Goal: Transaction & Acquisition: Book appointment/travel/reservation

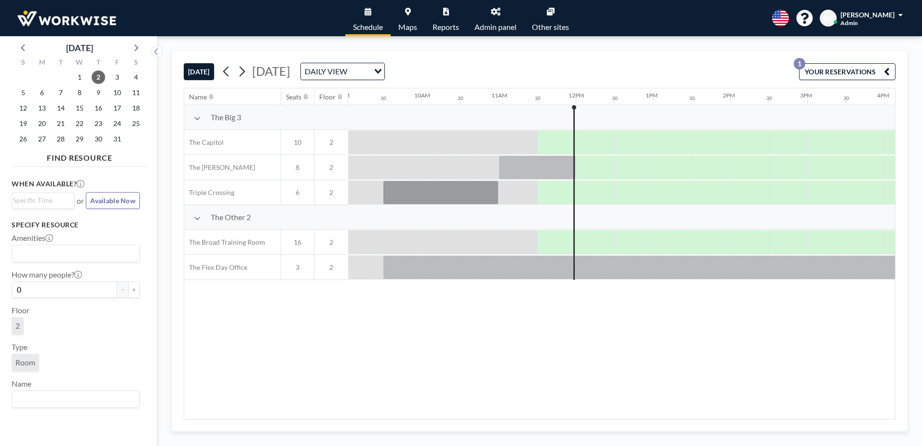
scroll to position [0, 678]
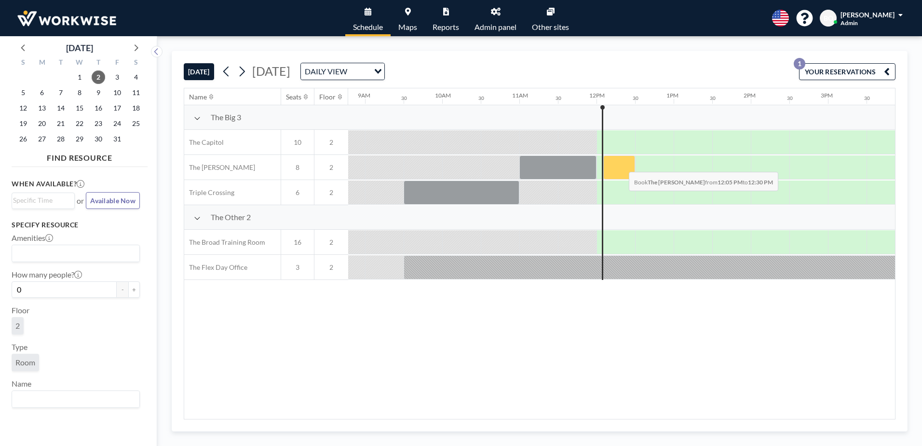
click at [621, 165] on div at bounding box center [620, 167] width 32 height 24
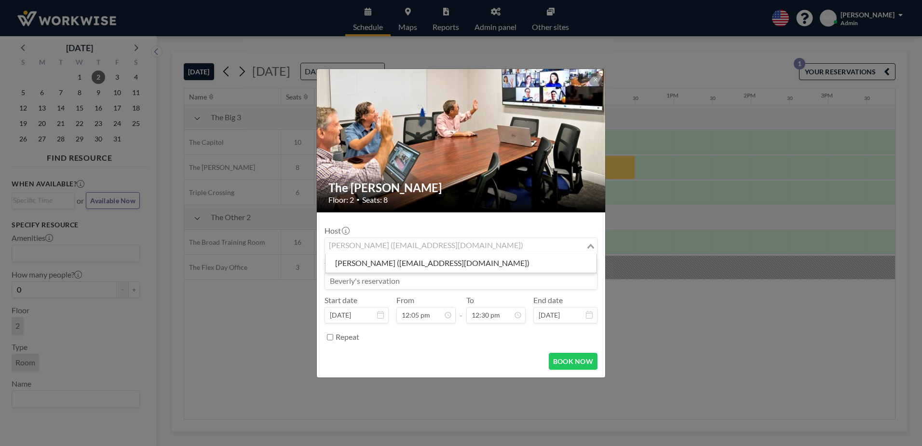
click at [470, 248] on div "[PERSON_NAME] ([EMAIL_ADDRESS][DOMAIN_NAME])" at bounding box center [455, 245] width 261 height 14
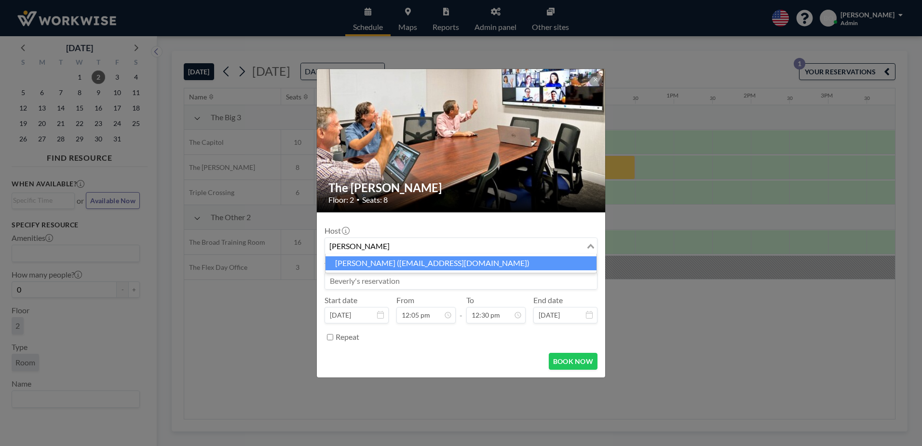
click at [439, 261] on li "[PERSON_NAME] ([EMAIL_ADDRESS][DOMAIN_NAME])" at bounding box center [461, 263] width 271 height 14
type input "[PERSON_NAME]"
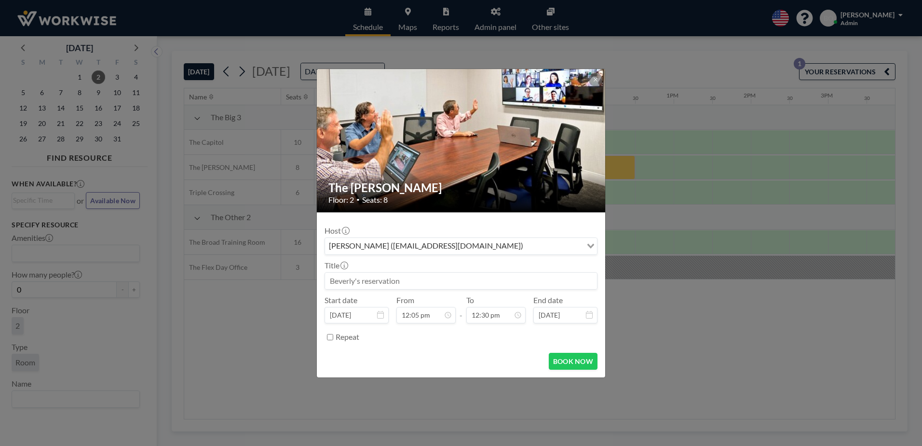
click at [404, 283] on input at bounding box center [461, 281] width 272 height 16
type input "[PERSON_NAME] Extra Time"
click at [569, 365] on button "BOOK NOW" at bounding box center [573, 361] width 49 height 17
